Goal: Transaction & Acquisition: Book appointment/travel/reservation

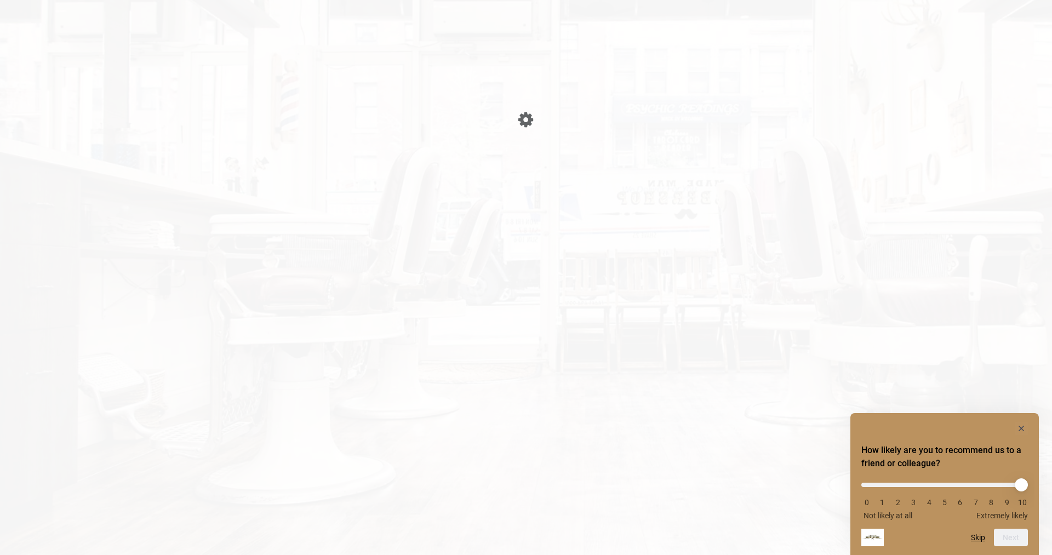
click at [546, 11] on body "Something went wrong! Try reload Please wait page is Loading Please wait page i…" at bounding box center [526, 11] width 1052 height 0
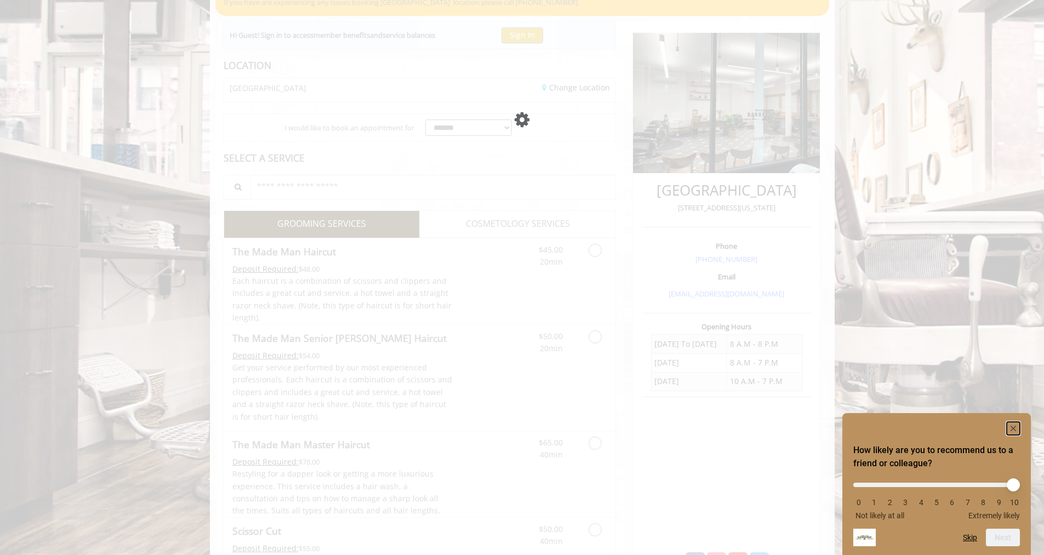
click at [1014, 425] on rect "Hide survey" at bounding box center [1012, 428] width 13 height 13
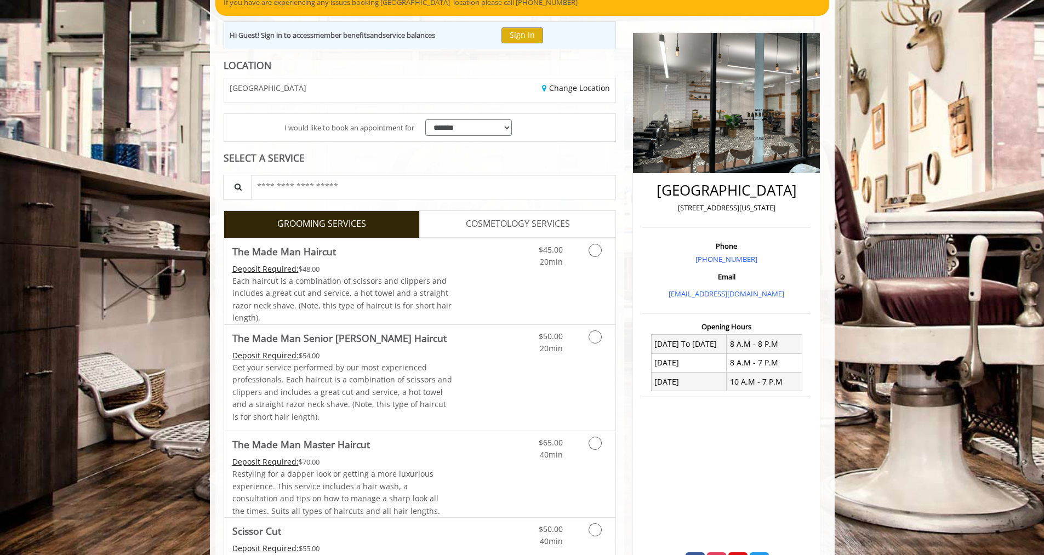
scroll to position [110, 0]
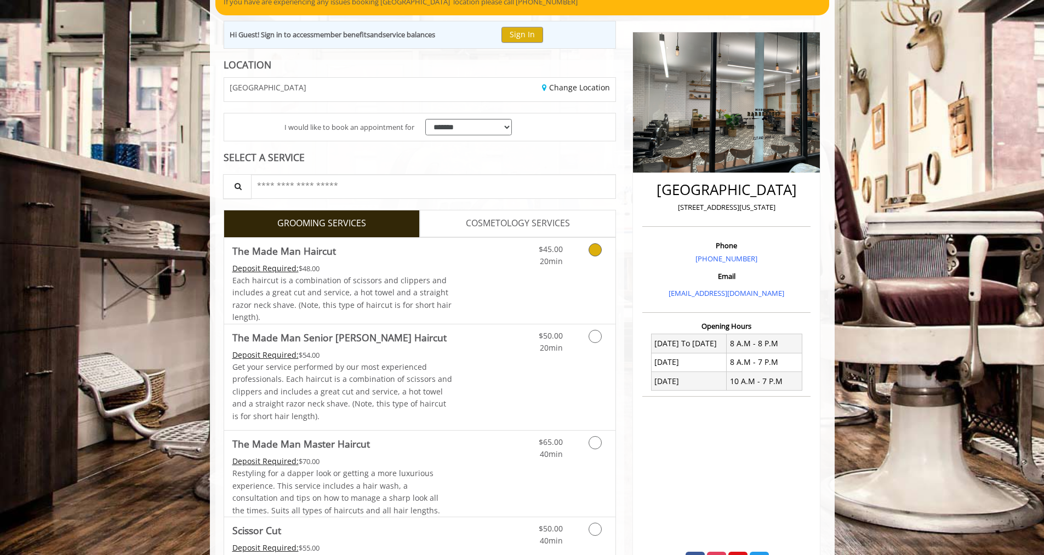
click at [421, 287] on div "Each haircut is a combination of scissors and clippers and includes a great cut…" at bounding box center [342, 298] width 220 height 49
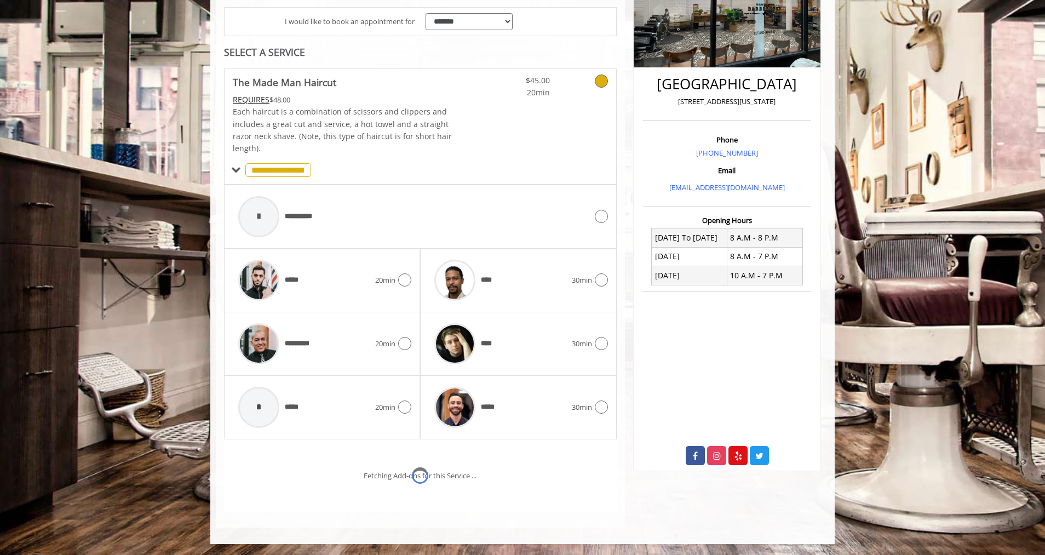
scroll to position [261, 0]
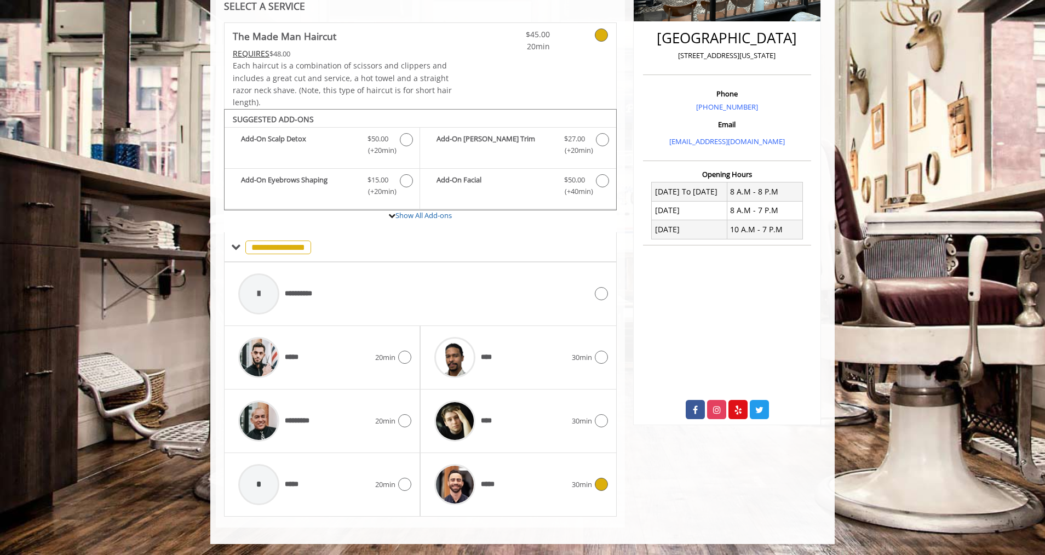
click at [516, 485] on div "*****" at bounding box center [500, 485] width 142 height 52
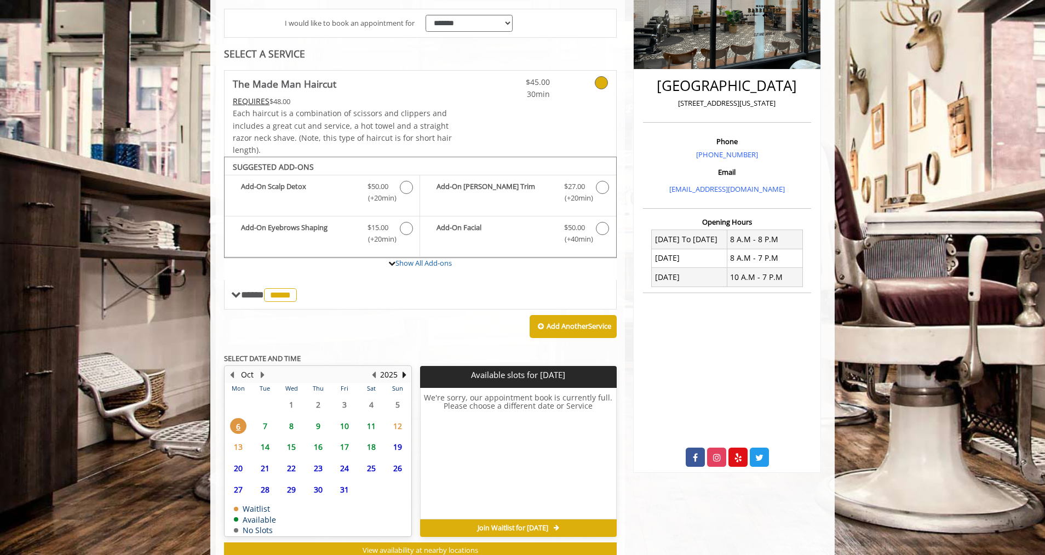
scroll to position [250, 0]
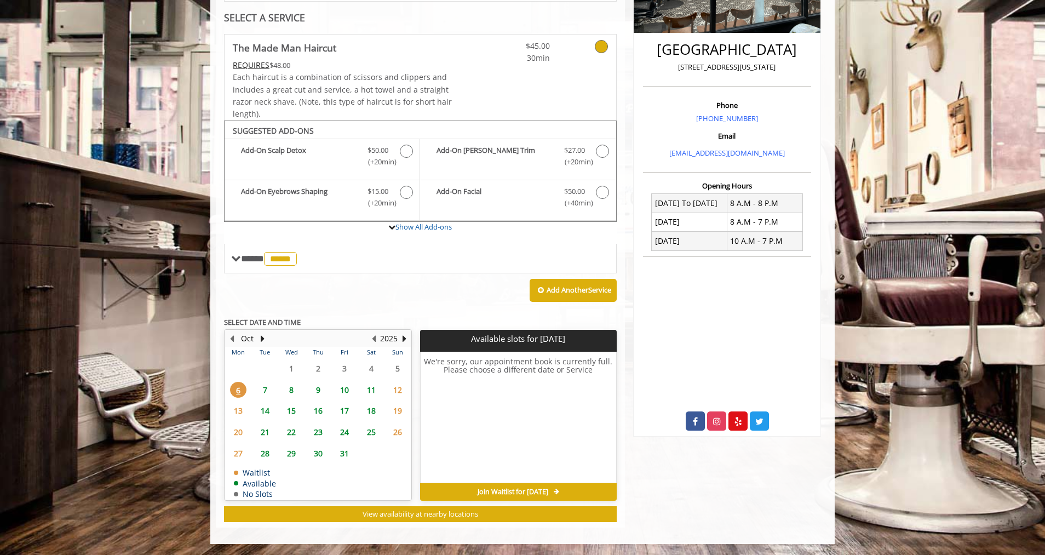
click at [263, 393] on span "7" at bounding box center [265, 390] width 16 height 16
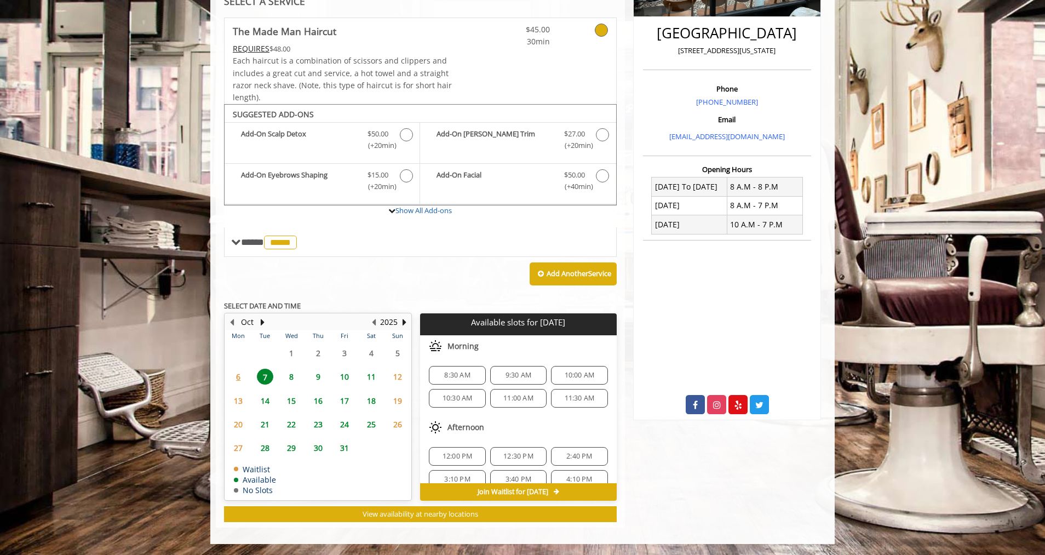
click at [238, 379] on span "6" at bounding box center [238, 377] width 16 height 16
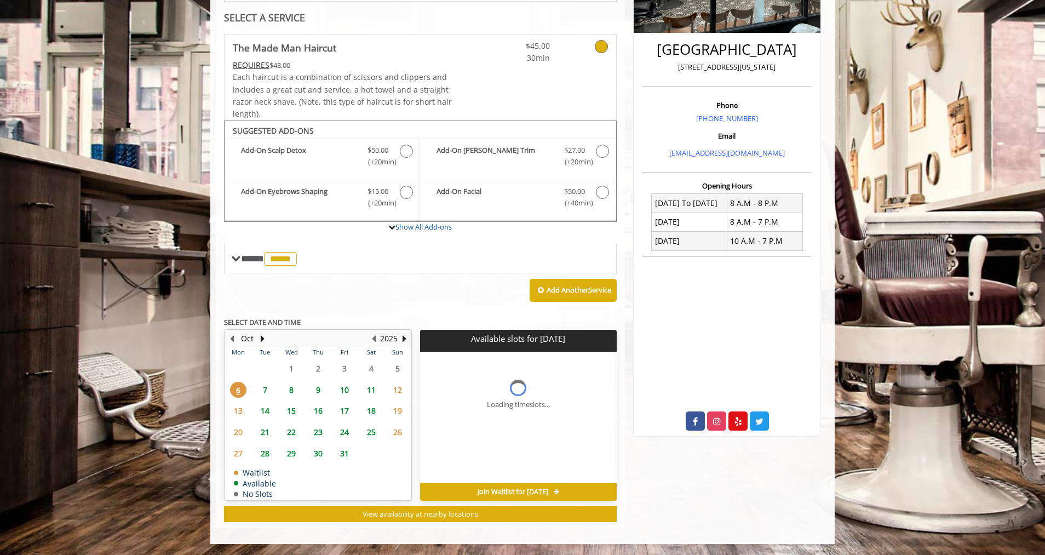
scroll to position [250, 0]
click at [179, 385] on body "**********" at bounding box center [522, 191] width 1045 height 705
